Goal: Navigation & Orientation: Find specific page/section

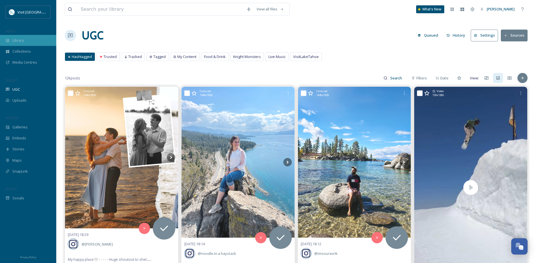
click at [24, 39] on span "Library" at bounding box center [17, 40] width 11 height 5
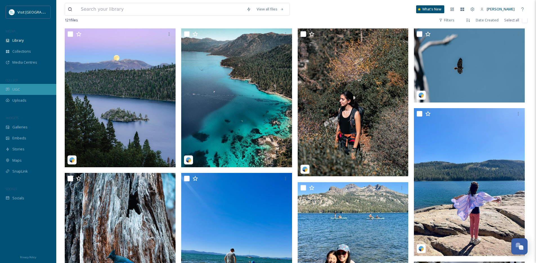
scroll to position [108, 0]
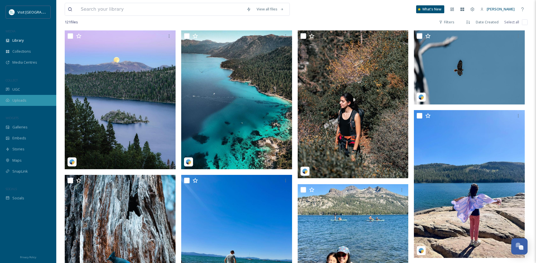
click at [23, 96] on div "Uploads" at bounding box center [28, 100] width 56 height 11
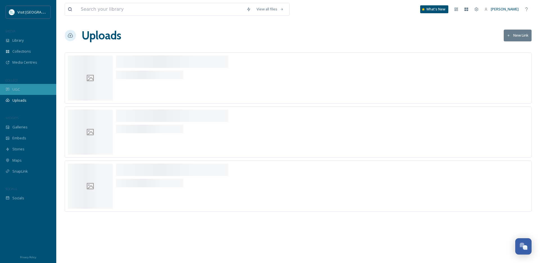
click at [24, 90] on div "UGC" at bounding box center [28, 89] width 56 height 11
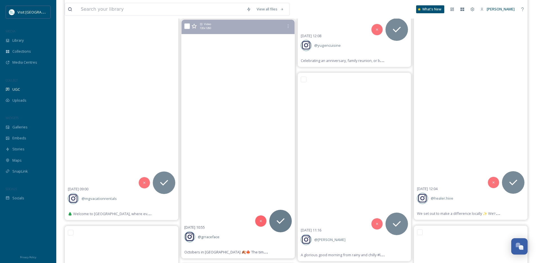
scroll to position [11678, 0]
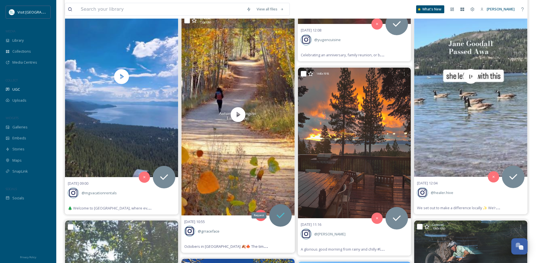
click at [283, 216] on icon at bounding box center [280, 215] width 11 height 11
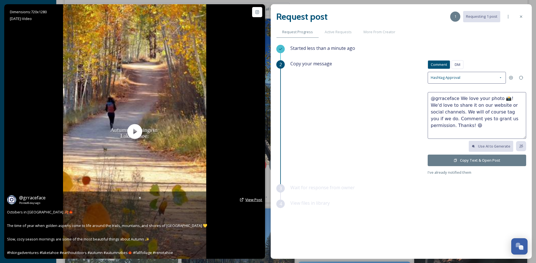
click at [250, 200] on span "View Post" at bounding box center [253, 199] width 17 height 5
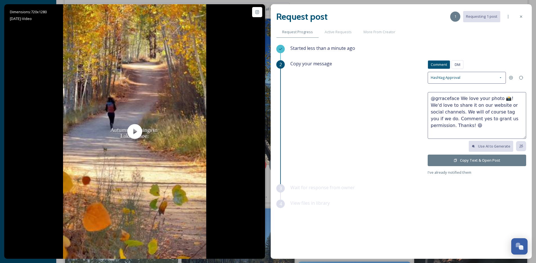
click at [521, 14] on icon at bounding box center [521, 16] width 5 height 5
